Goal: Complete application form

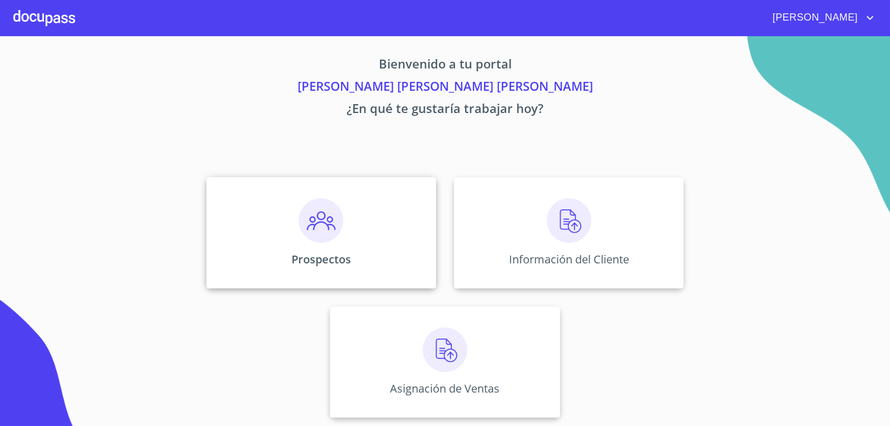
scroll to position [4, 0]
click at [570, 240] on img at bounding box center [569, 220] width 45 height 45
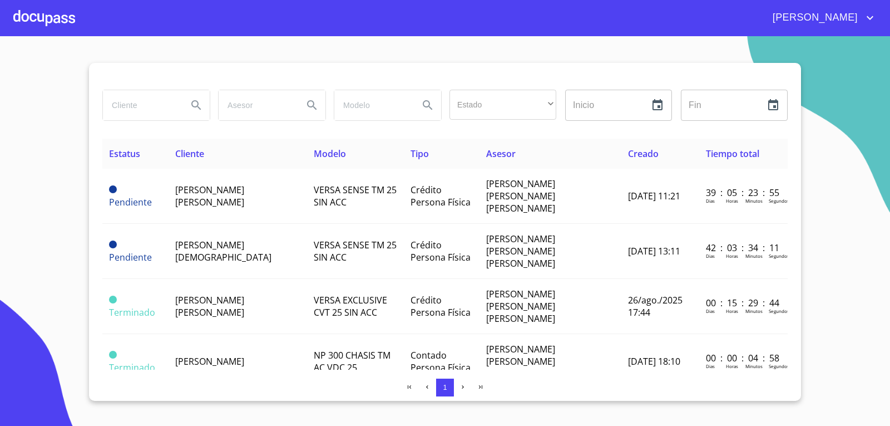
click at [39, 16] on div at bounding box center [44, 18] width 62 height 36
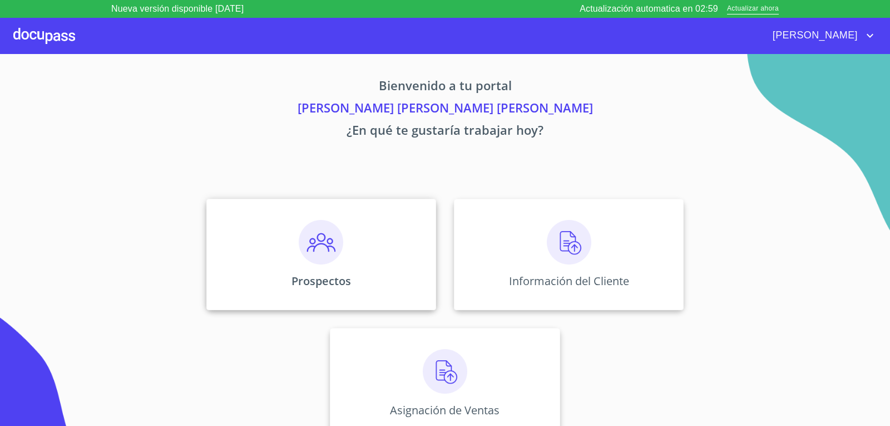
click at [337, 268] on div "Prospectos" at bounding box center [321, 254] width 230 height 111
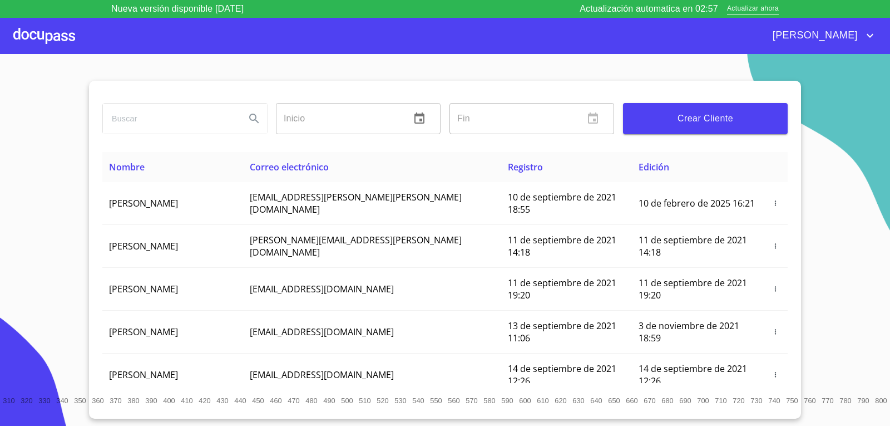
click at [28, 34] on div at bounding box center [44, 36] width 62 height 36
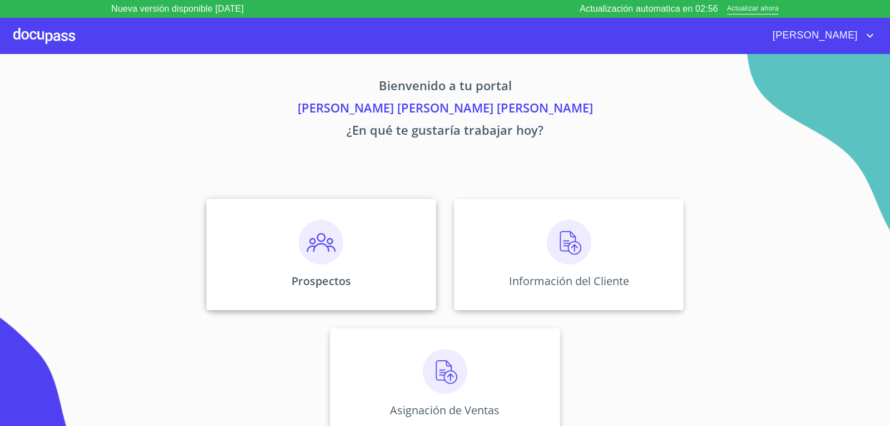
scroll to position [4, 0]
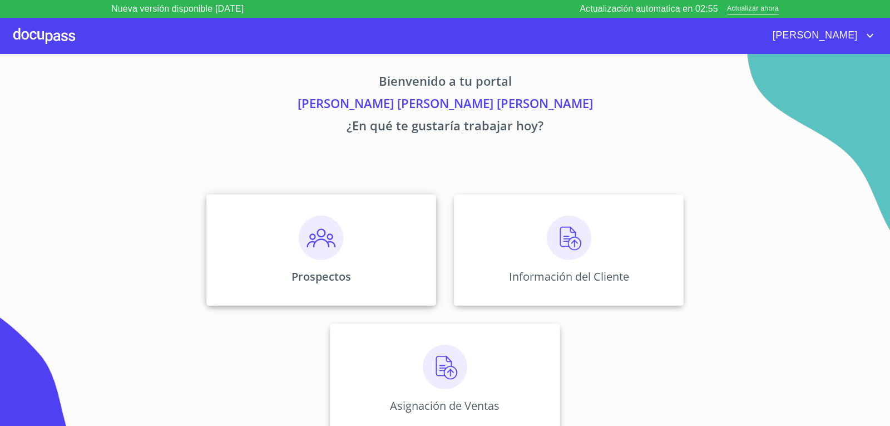
click at [342, 259] on div "Prospectos" at bounding box center [321, 249] width 230 height 111
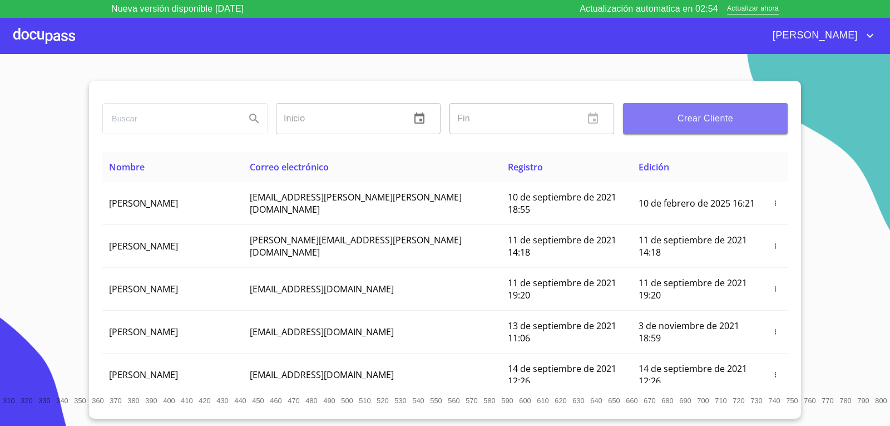
click at [694, 125] on span "Crear Cliente" at bounding box center [705, 119] width 147 height 16
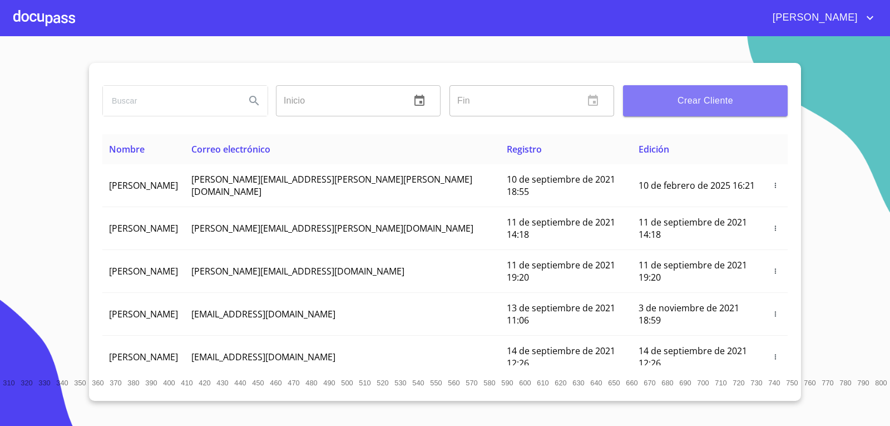
click at [718, 96] on span "Crear Cliente" at bounding box center [705, 101] width 147 height 16
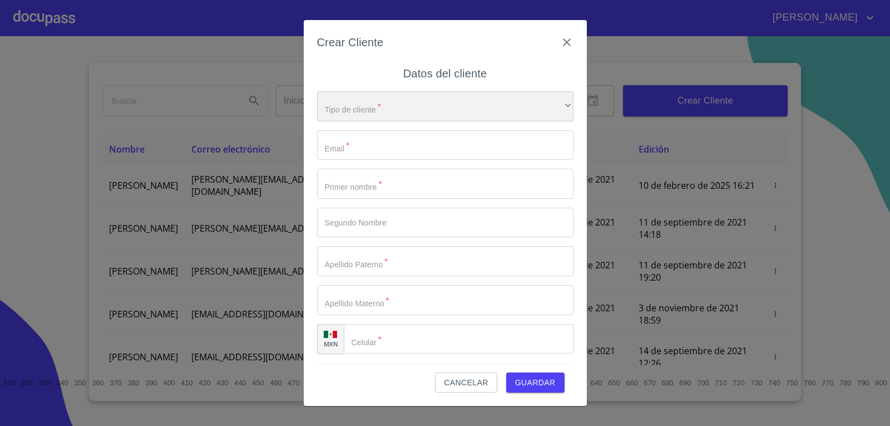
click at [511, 108] on div "​" at bounding box center [445, 106] width 257 height 30
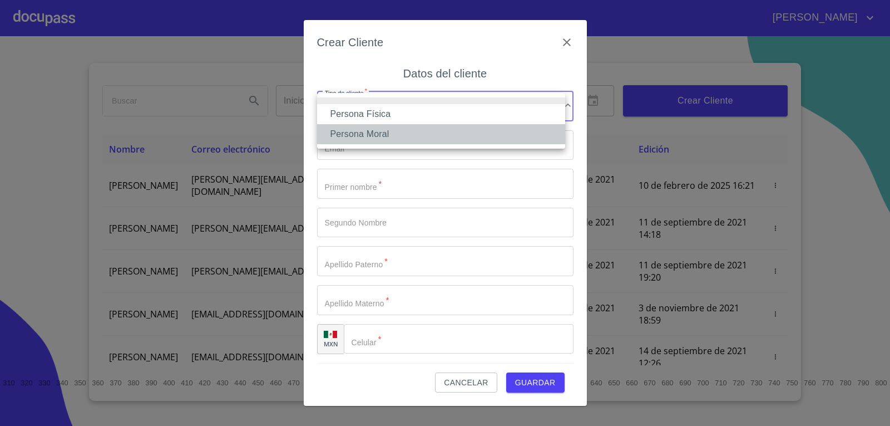
click at [479, 131] on li "Persona Moral" at bounding box center [441, 134] width 248 height 20
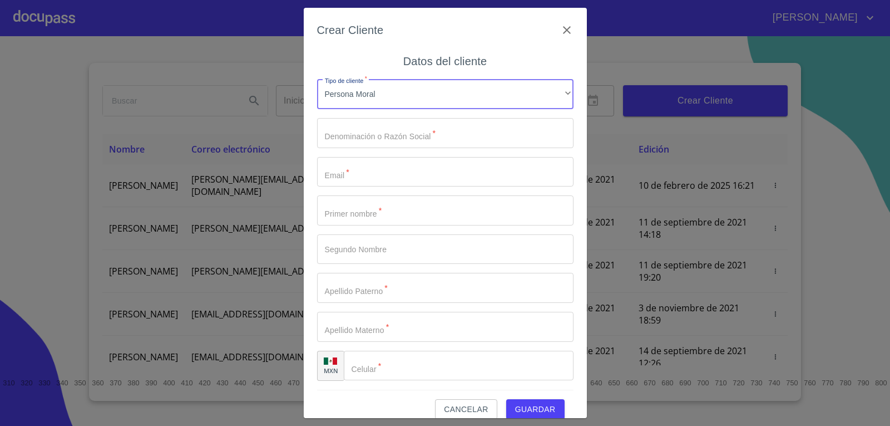
click at [479, 134] on input "Tipo de cliente   *" at bounding box center [445, 133] width 257 height 30
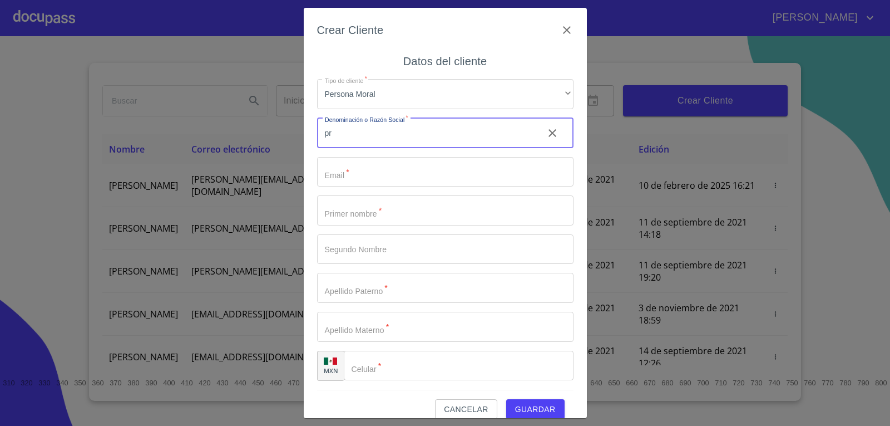
type input "p"
type input "P"
type input "PRESTAMOS"
click at [445, 157] on input "Tipo de cliente   *" at bounding box center [445, 172] width 257 height 30
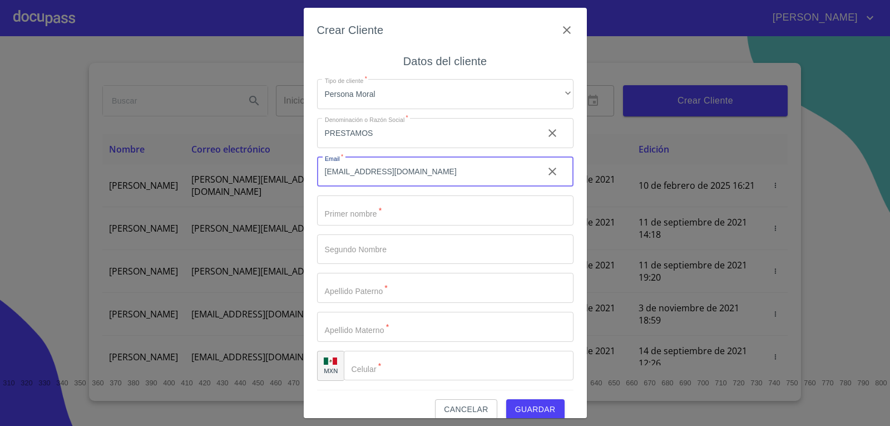
type input "[EMAIL_ADDRESS][DOMAIN_NAME]"
click at [362, 148] on input "Tipo de cliente   *" at bounding box center [426, 133] width 218 height 30
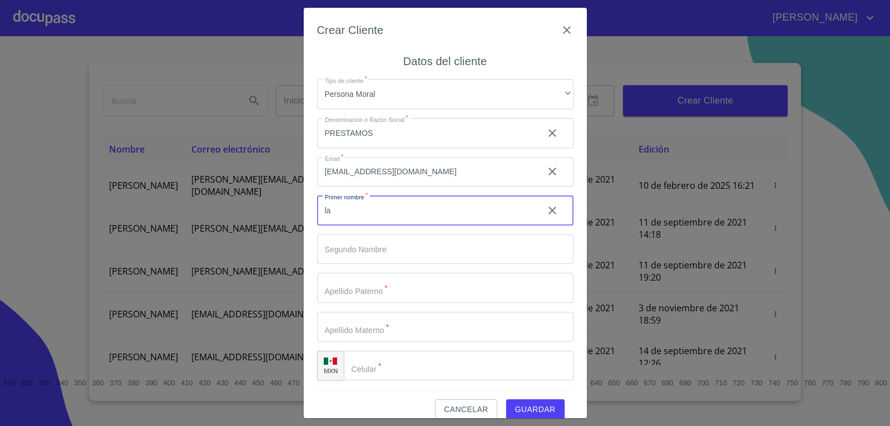
type input "l"
type input "[PERSON_NAME]"
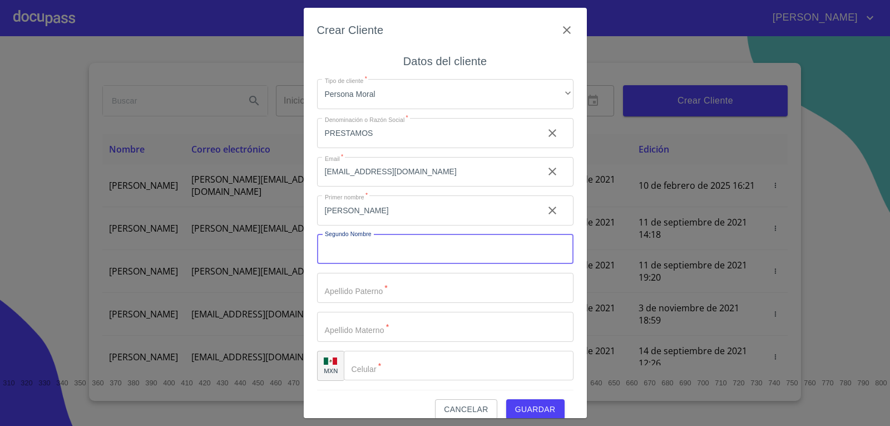
click at [352, 255] on input "Tipo de cliente   *" at bounding box center [445, 249] width 257 height 30
type input "SILVA"
click at [357, 148] on input "Tipo de cliente   *" at bounding box center [426, 133] width 218 height 30
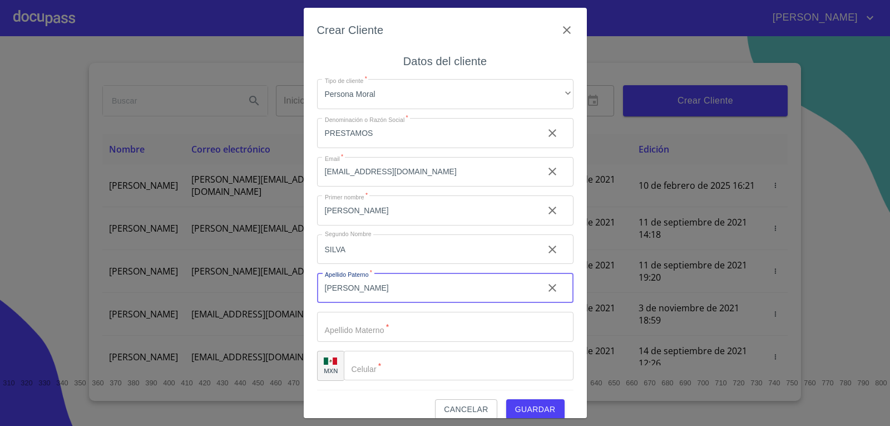
type input "[PERSON_NAME]"
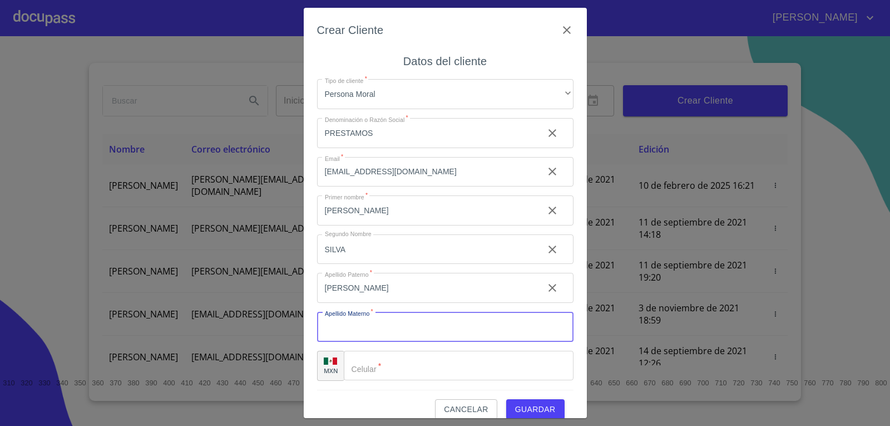
click at [366, 332] on input "Tipo de cliente   *" at bounding box center [445, 327] width 257 height 30
type input "[PERSON_NAME]"
click at [391, 368] on input "Tipo de cliente   *" at bounding box center [459, 366] width 230 height 30
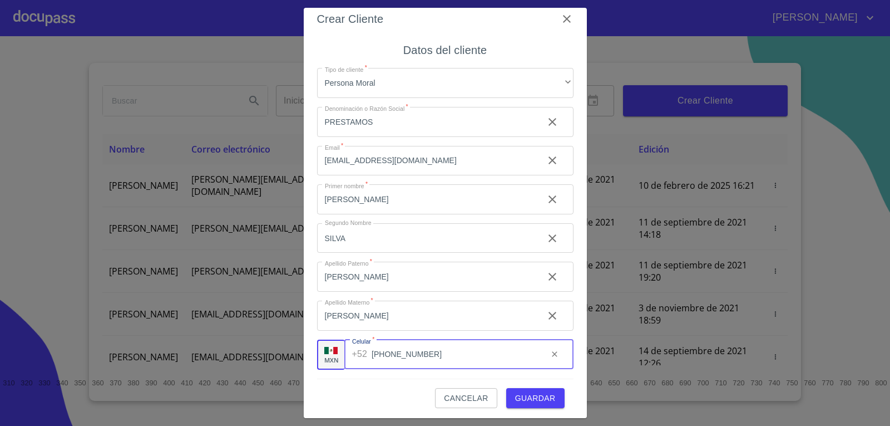
scroll to position [14, 0]
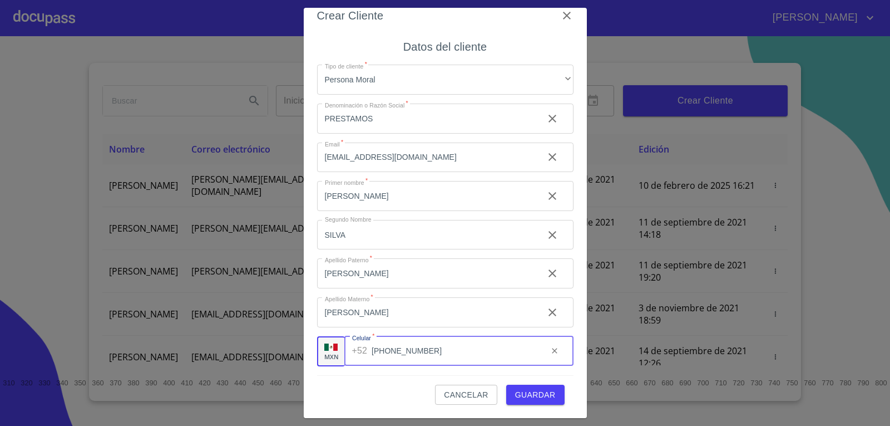
type input "[PHONE_NUMBER]"
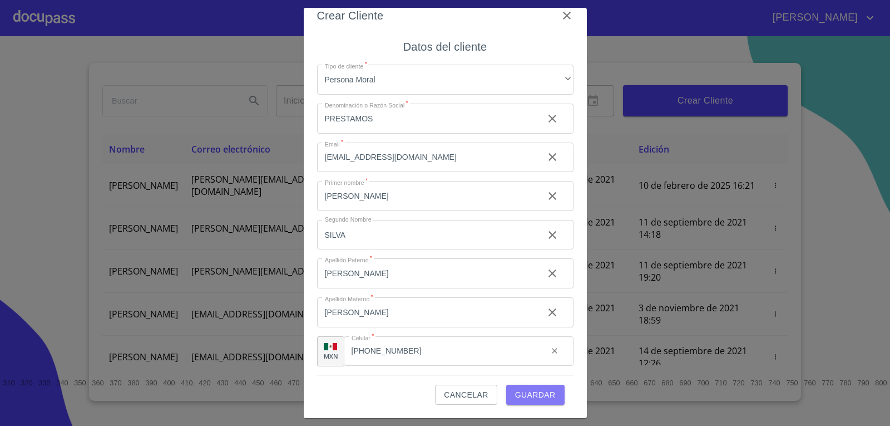
click at [532, 392] on span "Guardar" at bounding box center [535, 395] width 41 height 14
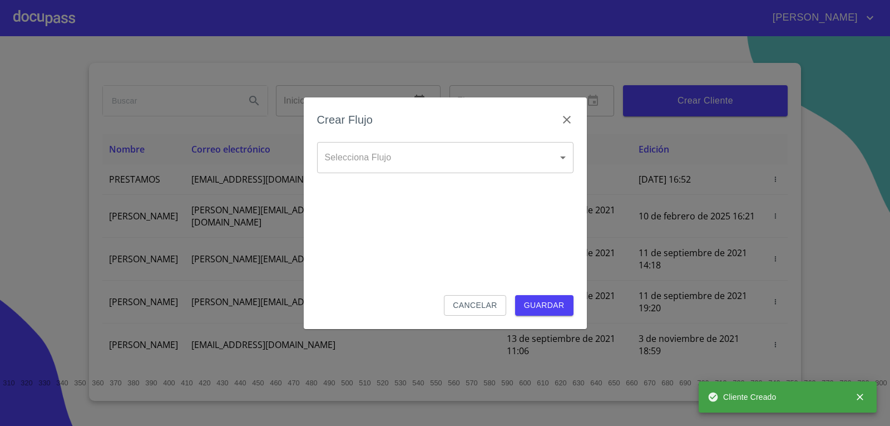
click at [436, 145] on body "[PERSON_NAME] ​ Fin ​ Crear Cliente Nombre Correo electrónico Registro Edición …" at bounding box center [445, 213] width 890 height 426
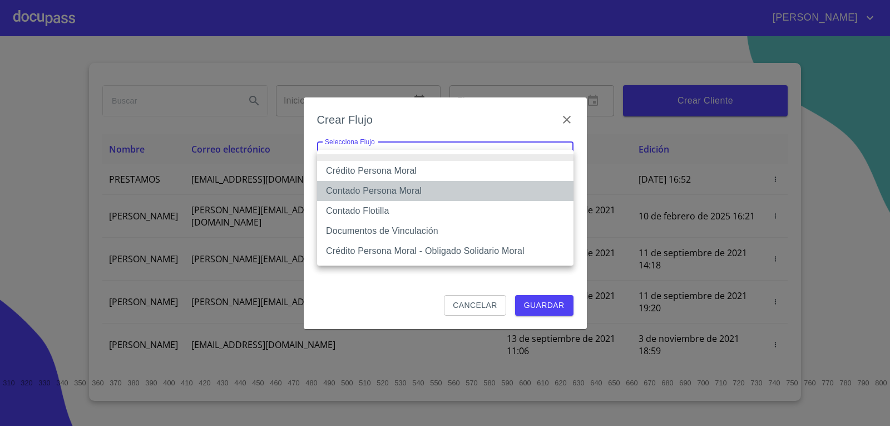
click at [409, 195] on li "Contado Persona Moral" at bounding box center [445, 191] width 257 height 20
type input "6112cf9d60c1d0a048e62677"
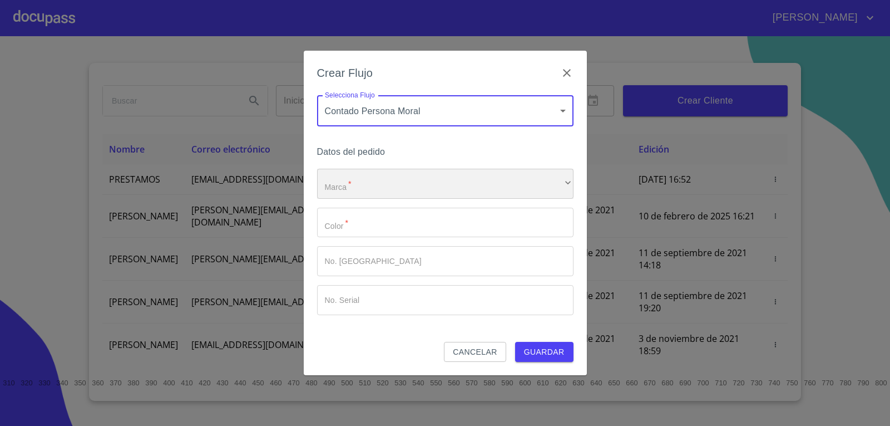
click at [456, 192] on div "​" at bounding box center [445, 184] width 257 height 30
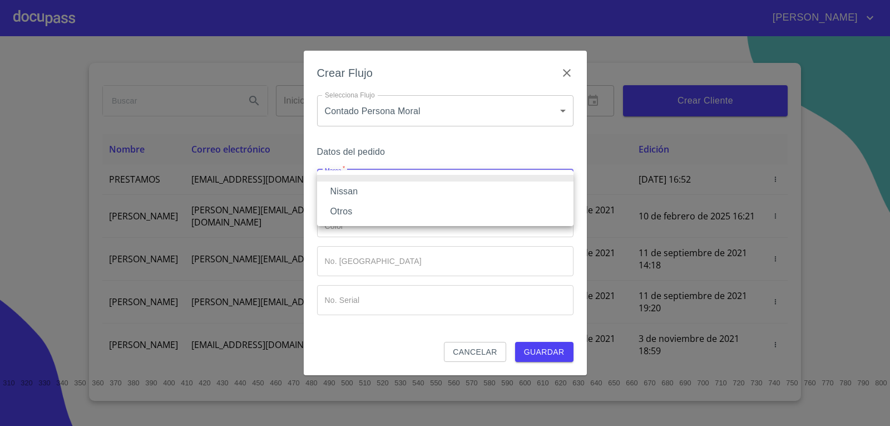
click at [447, 194] on li "Nissan" at bounding box center [445, 191] width 257 height 20
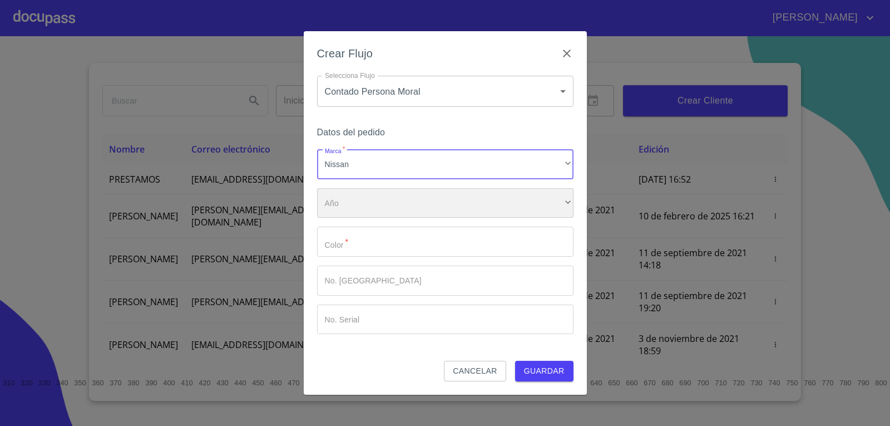
click at [447, 195] on div "​" at bounding box center [445, 203] width 257 height 30
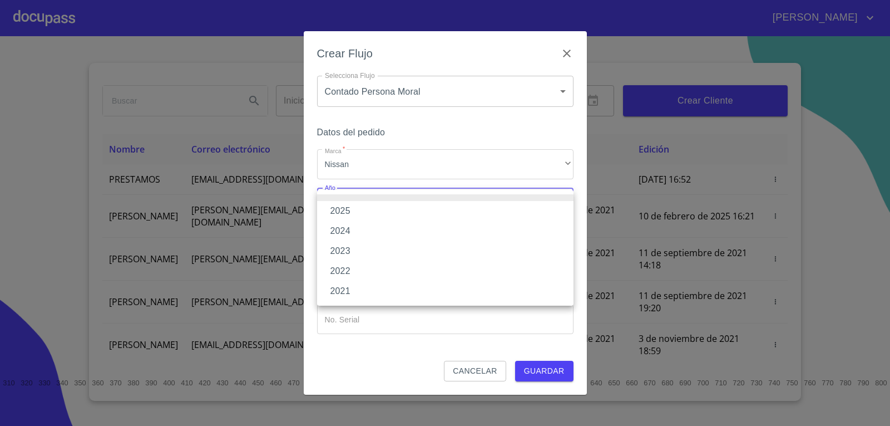
click at [443, 212] on li "2025" at bounding box center [445, 211] width 257 height 20
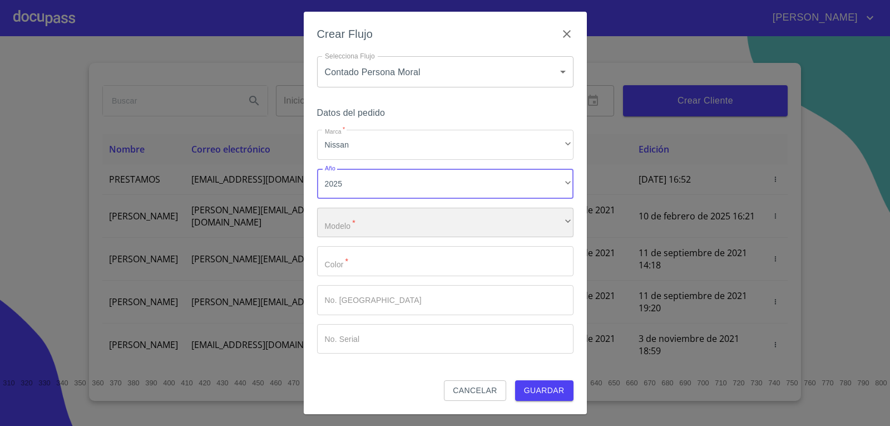
click at [439, 223] on div "​" at bounding box center [445, 223] width 257 height 30
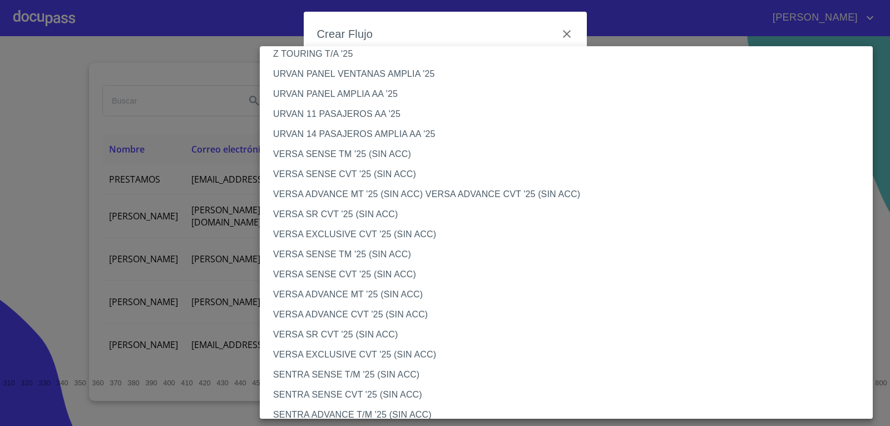
scroll to position [556, 0]
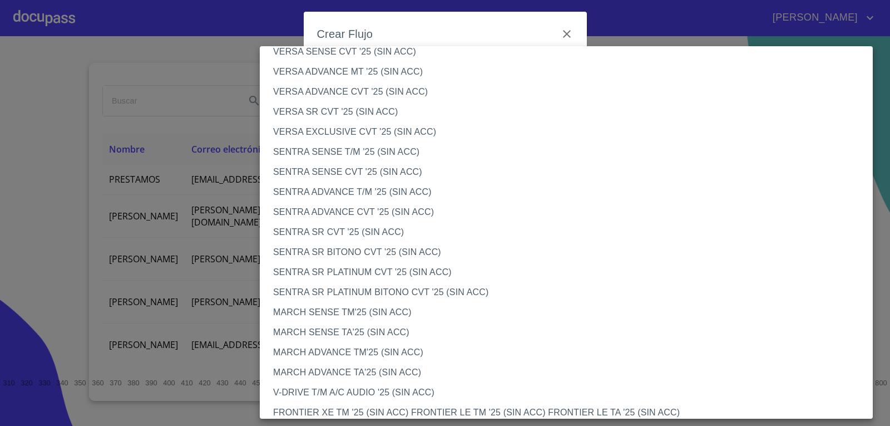
click at [402, 55] on li "VERSA SENSE CVT '25 (SIN ACC)" at bounding box center [571, 52] width 622 height 20
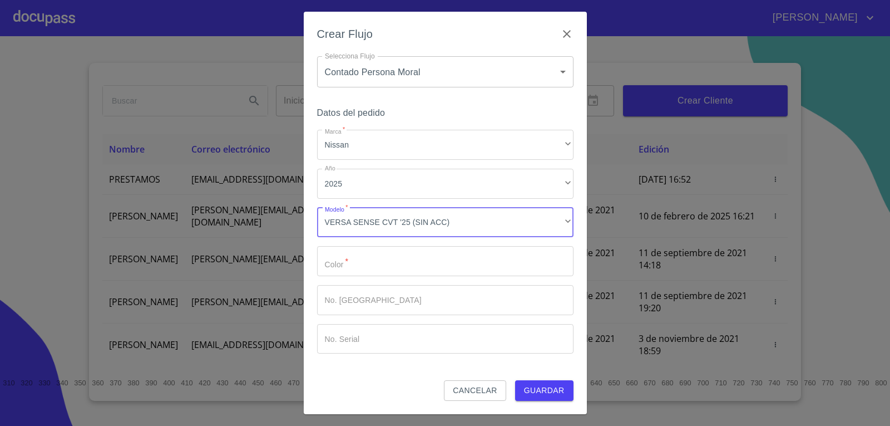
click at [362, 260] on input "Marca   *" at bounding box center [445, 261] width 257 height 30
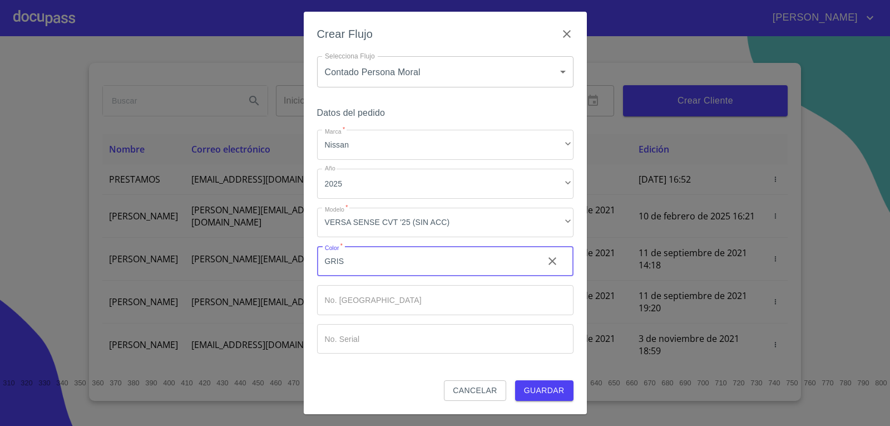
type input "GRIS"
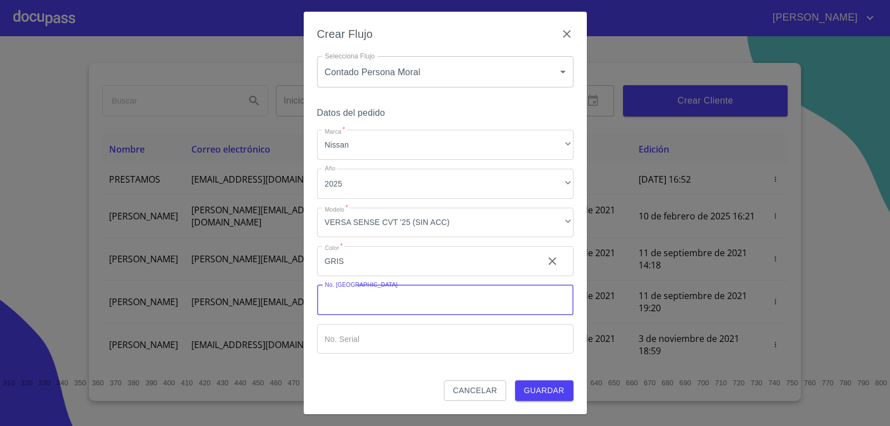
click at [361, 290] on input "Marca   *" at bounding box center [445, 300] width 257 height 30
click at [575, 393] on div "Crear Flujo Selecciona Flujo Contado Persona Moral 6112cf9d60c1d0a048e62677 Sel…" at bounding box center [445, 213] width 283 height 402
click at [559, 390] on span "Guardar" at bounding box center [544, 390] width 41 height 14
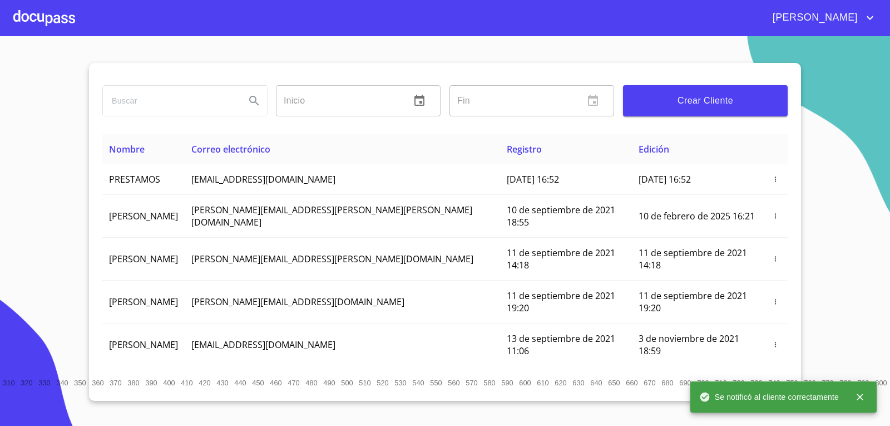
click at [66, 18] on div at bounding box center [44, 18] width 62 height 36
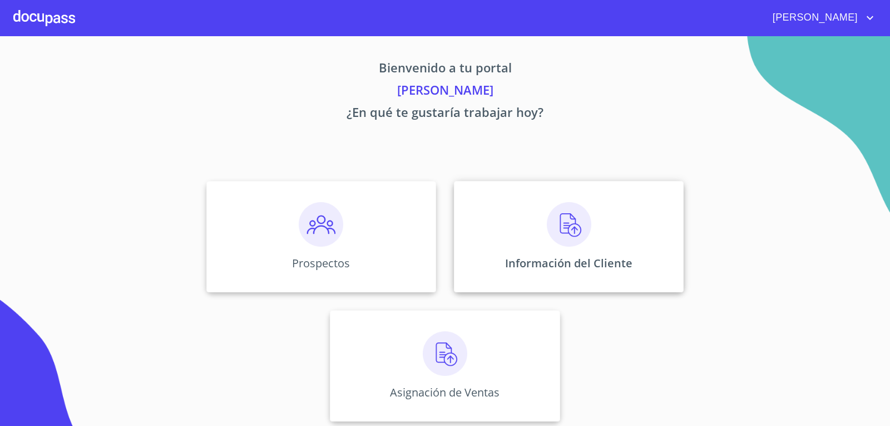
click at [619, 249] on div "Información del Cliente" at bounding box center [569, 236] width 230 height 111
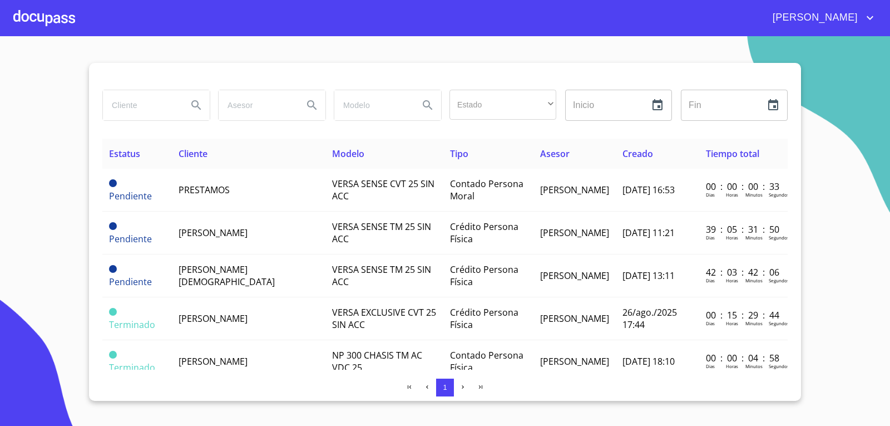
click at [53, 23] on div at bounding box center [44, 18] width 62 height 36
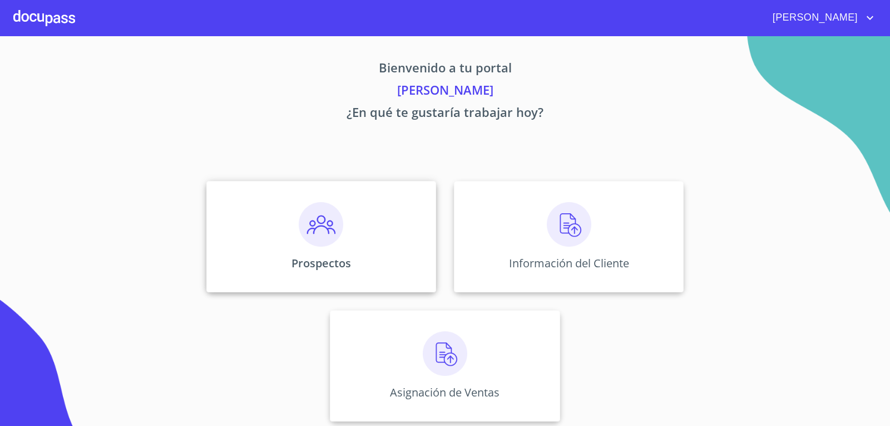
click at [309, 260] on p "Prospectos" at bounding box center [322, 262] width 60 height 15
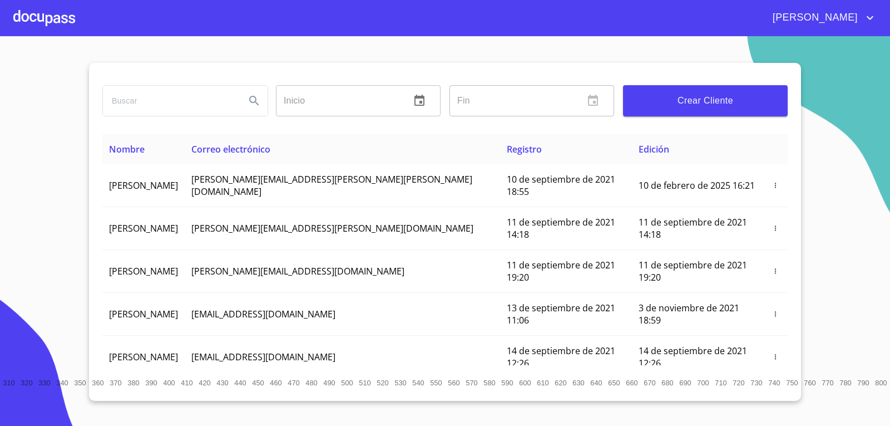
click at [73, 21] on div at bounding box center [44, 18] width 62 height 36
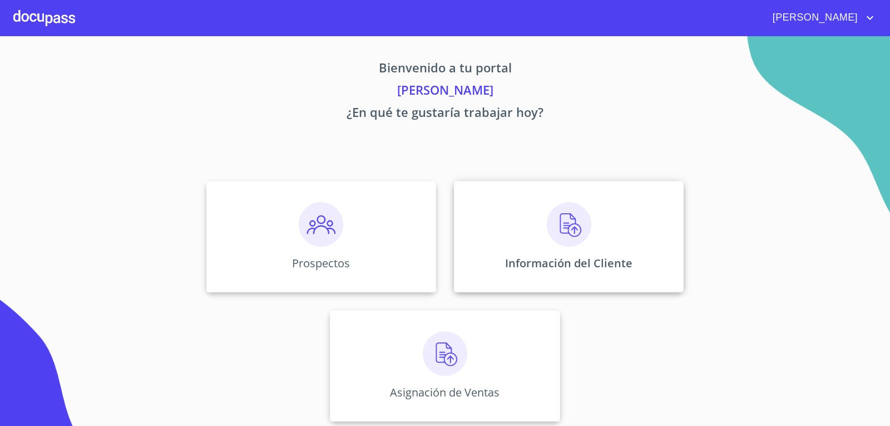
click at [559, 246] on div "Información del Cliente" at bounding box center [569, 236] width 230 height 111
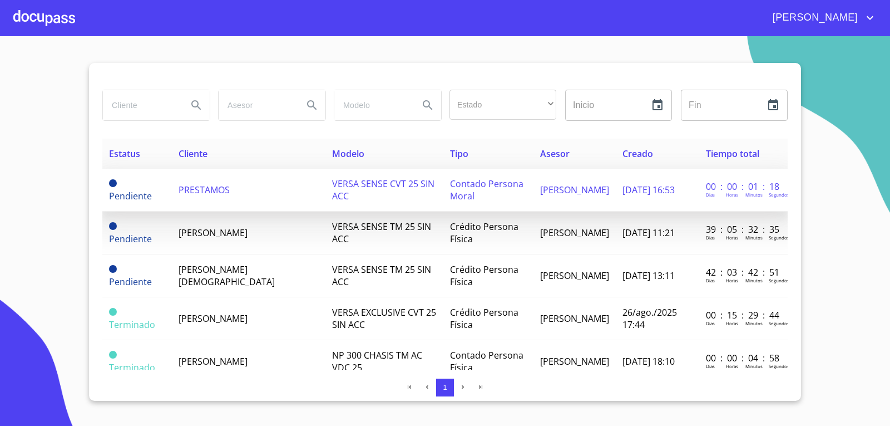
click at [331, 191] on td "VERSA SENSE CVT 25 SIN ACC" at bounding box center [384, 190] width 118 height 43
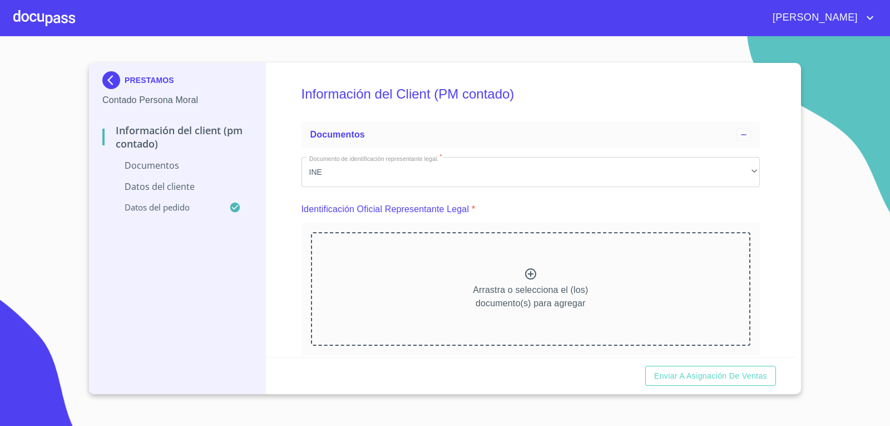
click at [472, 278] on div "Arrastra o selecciona el (los) documento(s) para agregar" at bounding box center [531, 289] width 440 height 114
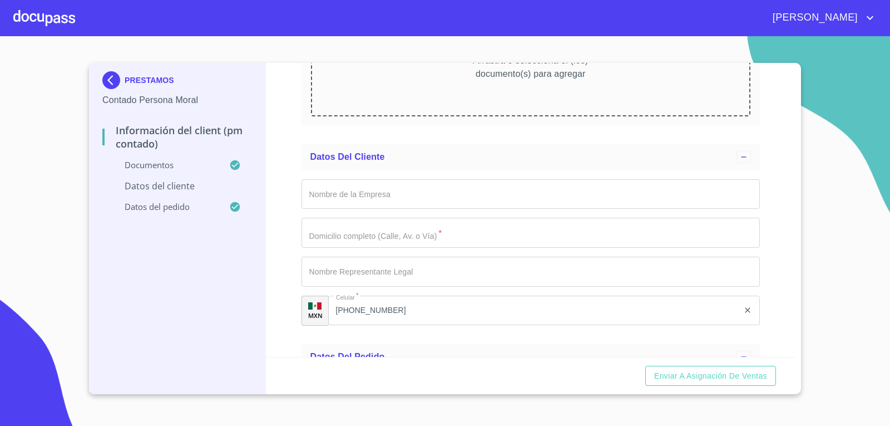
scroll to position [3505, 0]
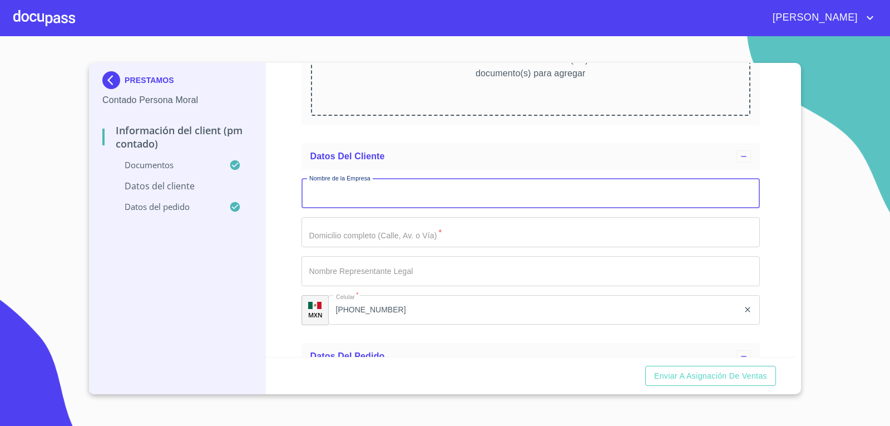
click at [502, 193] on input "Documento de identificación representante legal.   *" at bounding box center [531, 194] width 459 height 30
type input "SOCIEDAD ANOMINA PROMOTORA DE INVERSION DE CAPITAL VARIABLE"
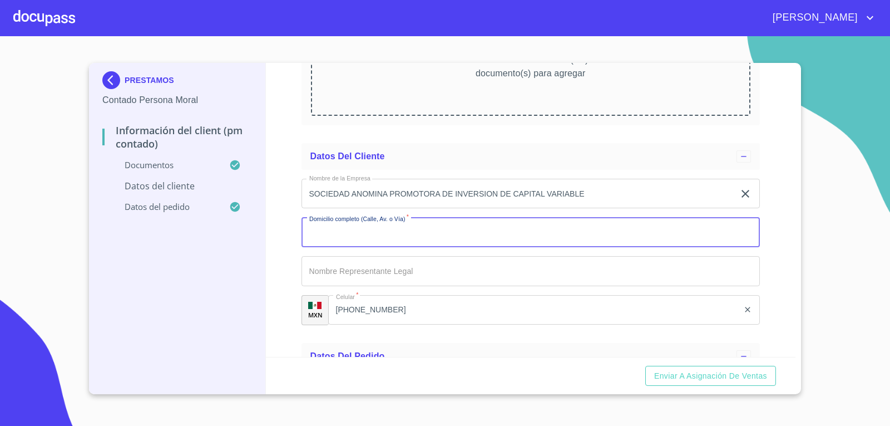
click at [509, 226] on input "Documento de identificación representante legal.   *" at bounding box center [531, 232] width 459 height 30
type input "RIO [PERSON_NAME]"
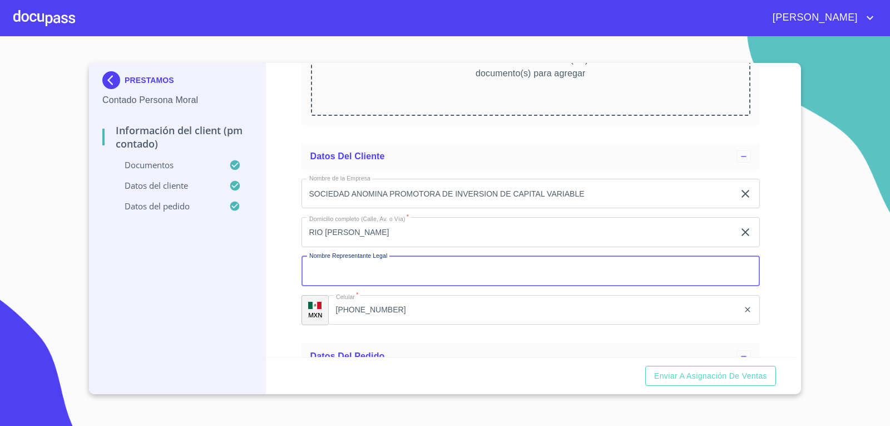
click at [495, 258] on input "Documento de identificación representante legal.   *" at bounding box center [531, 271] width 459 height 30
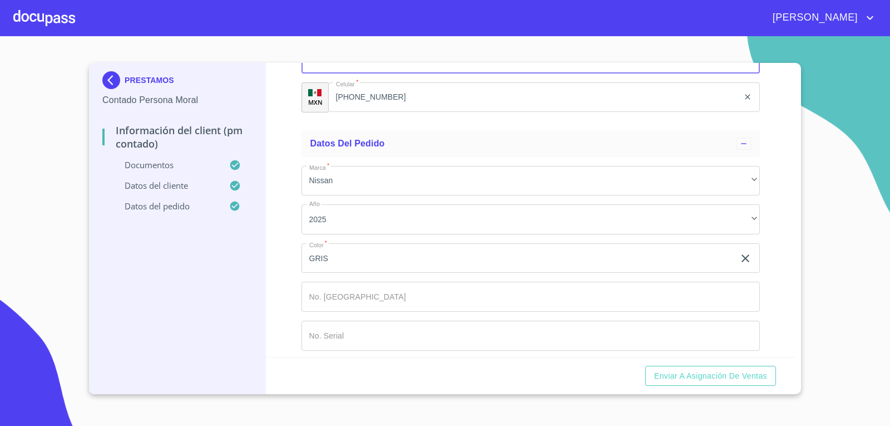
scroll to position [3725, 0]
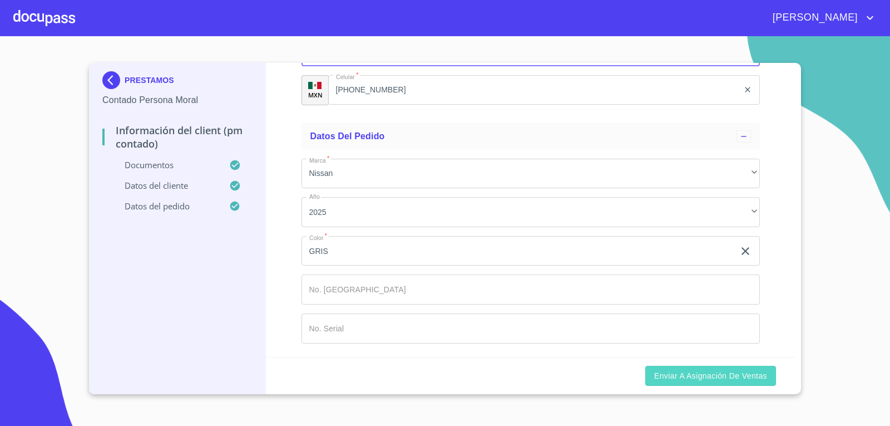
type input "[PERSON_NAME] [PERSON_NAME]"
click at [714, 371] on span "Enviar a Asignación de Ventas" at bounding box center [710, 376] width 113 height 14
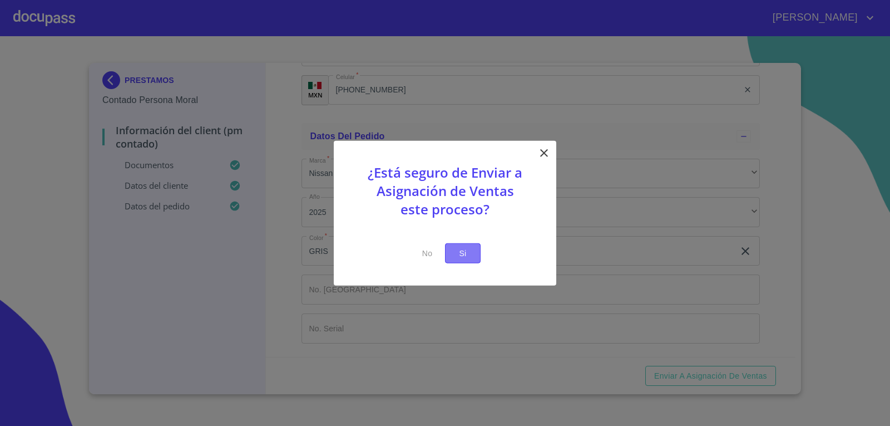
click at [475, 257] on button "Si" at bounding box center [463, 253] width 36 height 21
